Goal: Information Seeking & Learning: Learn about a topic

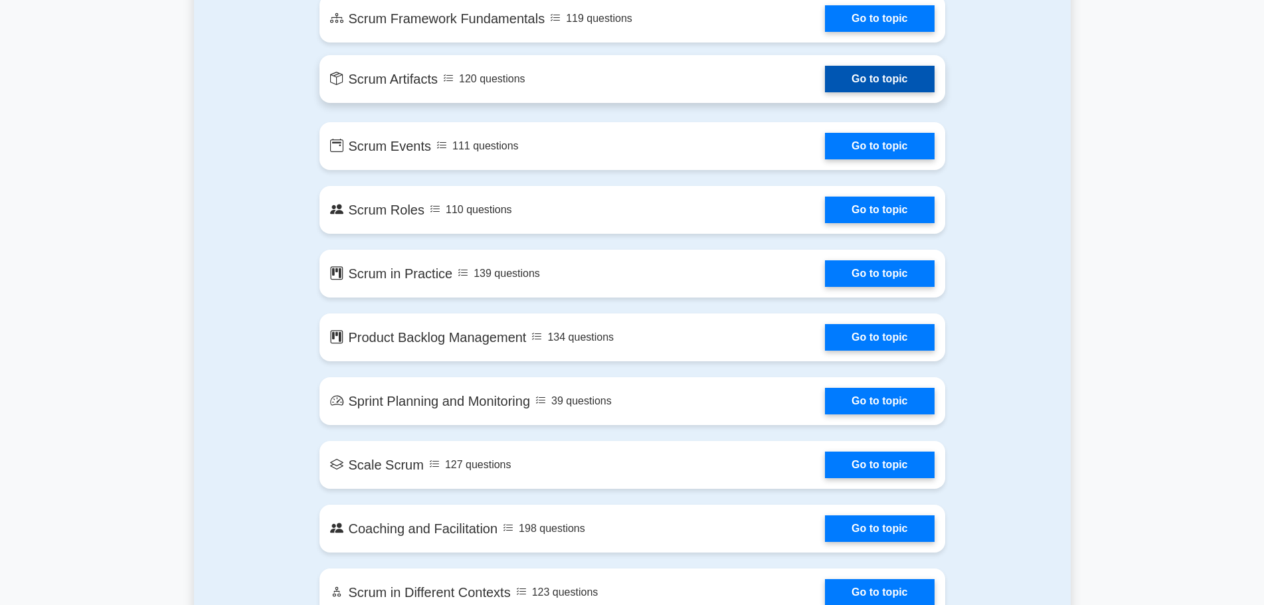
scroll to position [598, 0]
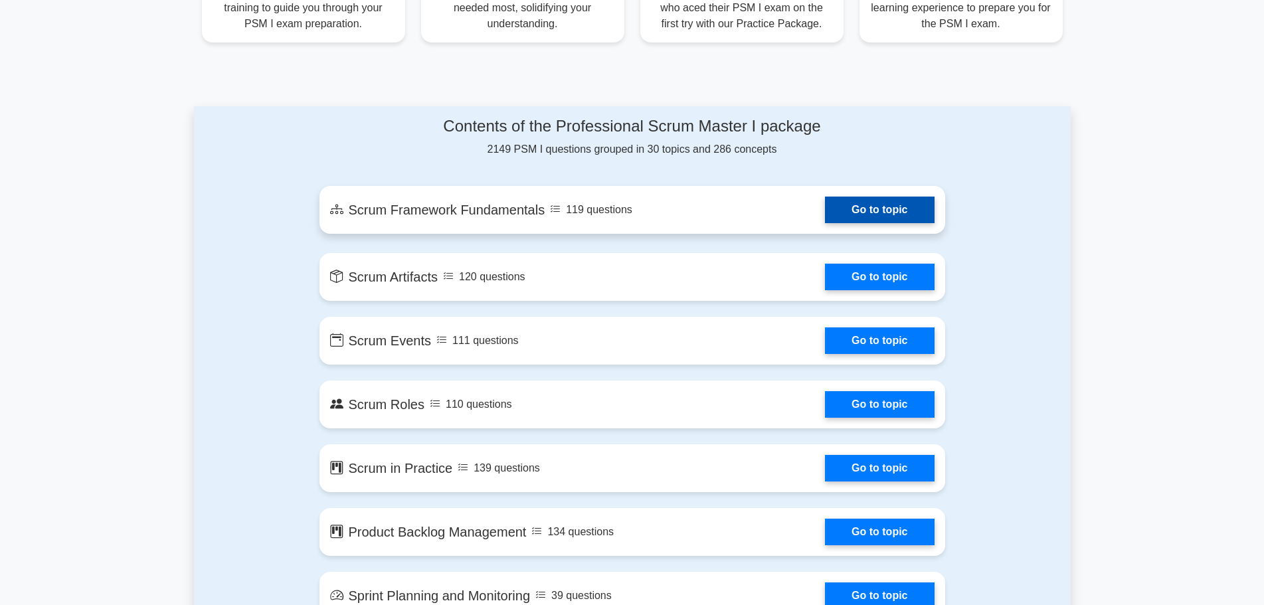
click at [868, 208] on link "Go to topic" at bounding box center [879, 210] width 109 height 27
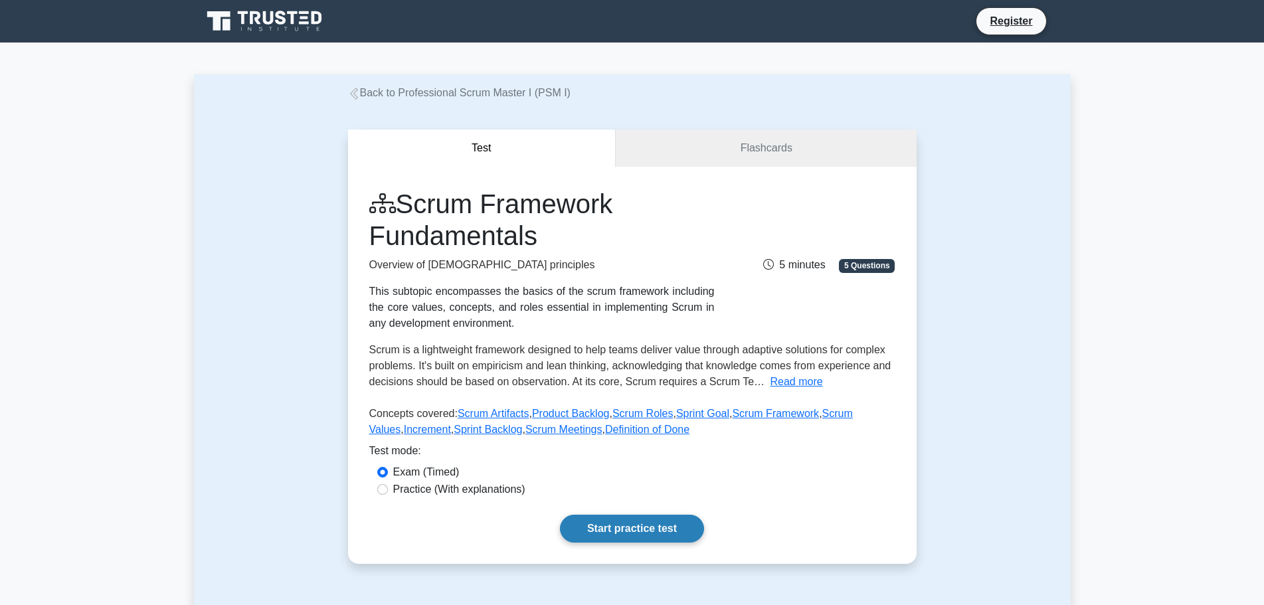
click at [673, 531] on link "Start practice test" at bounding box center [632, 529] width 144 height 28
